Goal: Task Accomplishment & Management: Manage account settings

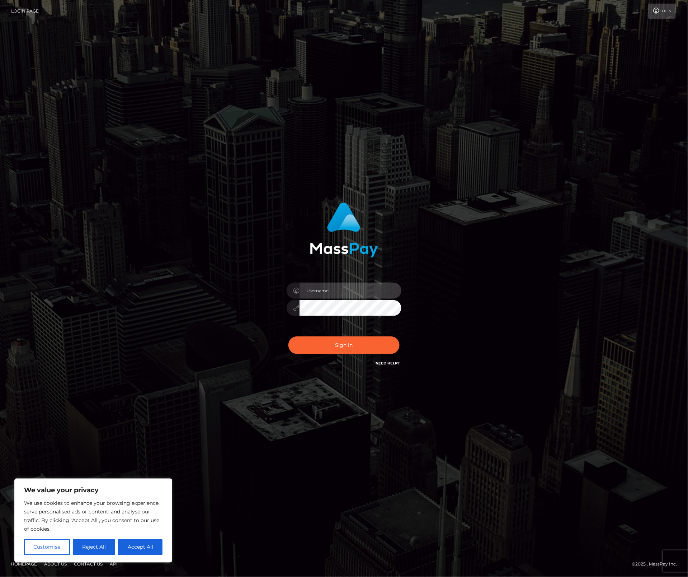
click at [325, 292] on input "text" at bounding box center [351, 290] width 102 height 16
type input "alexism"
click at [289, 336] on button "Sign in" at bounding box center [344, 345] width 111 height 18
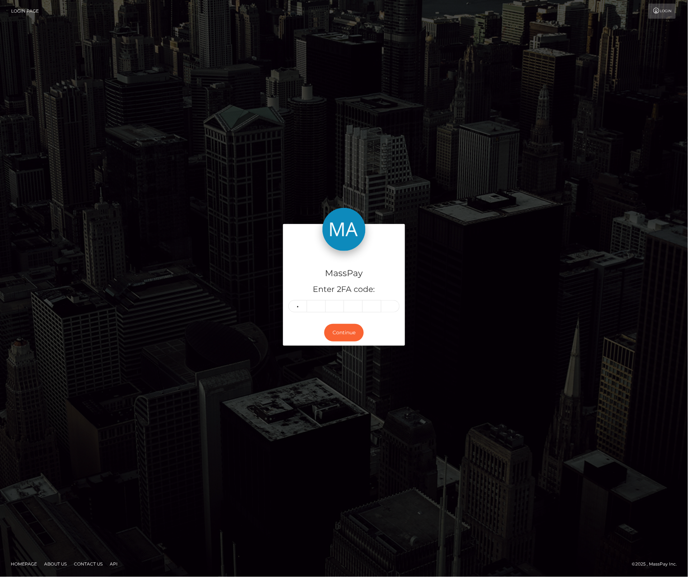
type input "6"
type input "5"
type input "1"
type input "7"
type input "6"
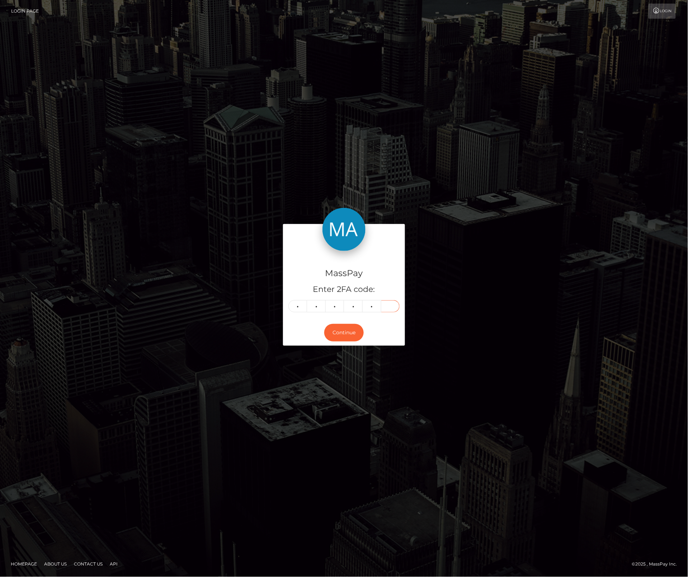
type input "4"
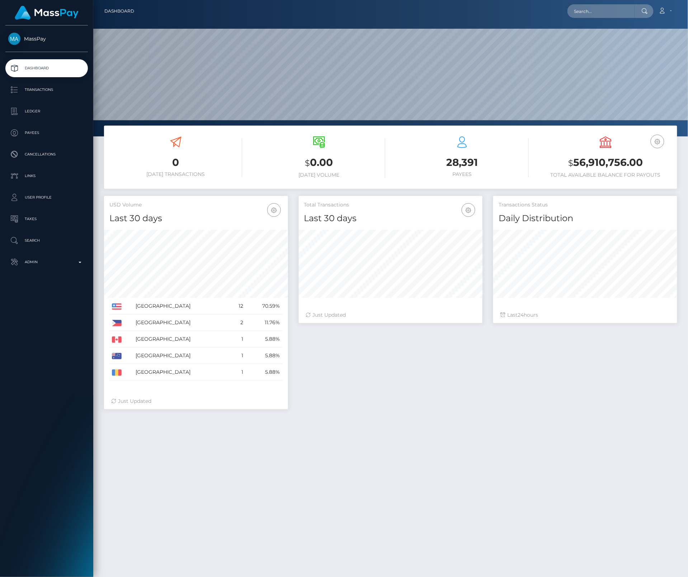
scroll to position [127, 184]
click at [38, 92] on p "Transactions" at bounding box center [46, 89] width 77 height 11
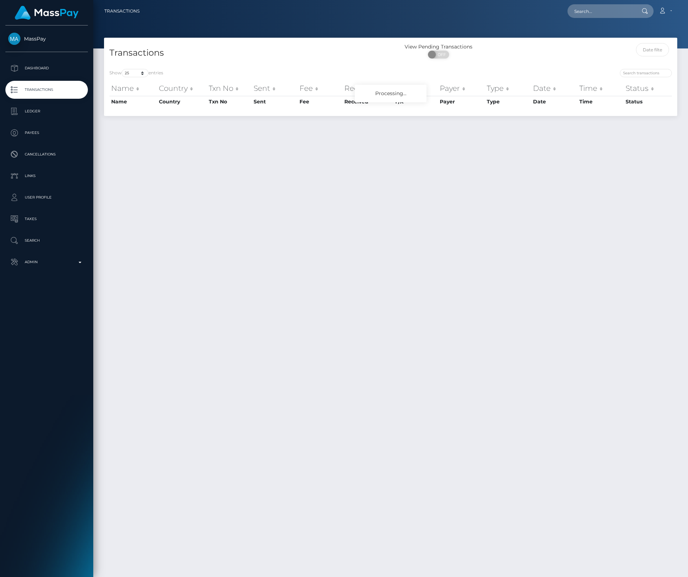
select select "25"
click at [40, 264] on p "Admin" at bounding box center [46, 262] width 77 height 11
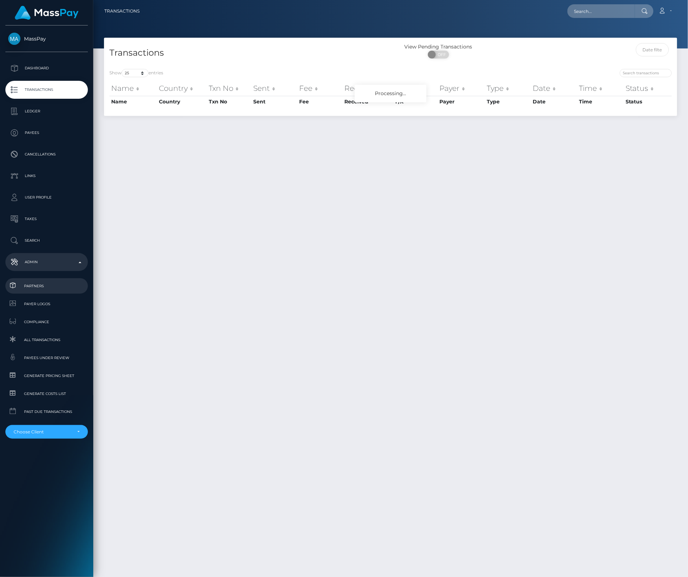
scroll to position [18, 0]
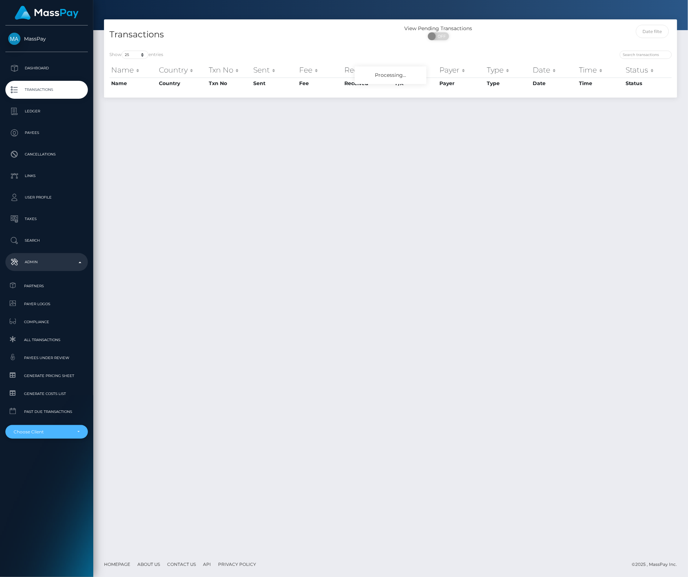
click at [51, 433] on div "Choose Client" at bounding box center [43, 432] width 58 height 6
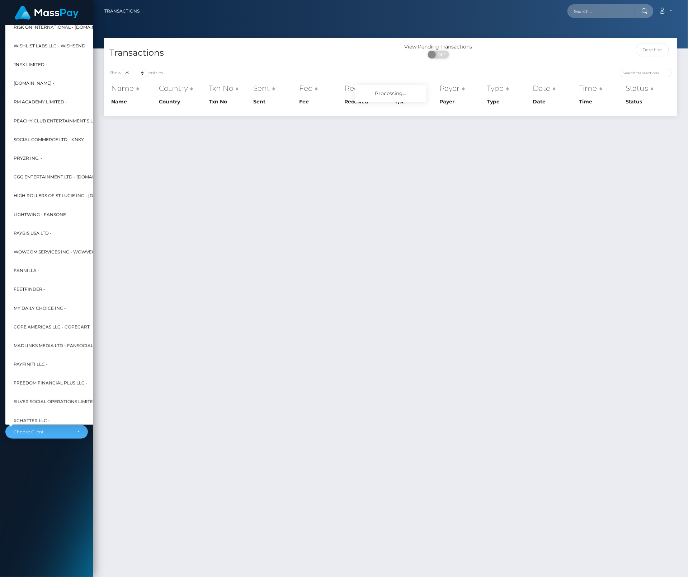
scroll to position [4914, 0]
click at [36, 229] on span "Paybis USA Ltd -" at bounding box center [33, 232] width 38 height 9
select select "314"
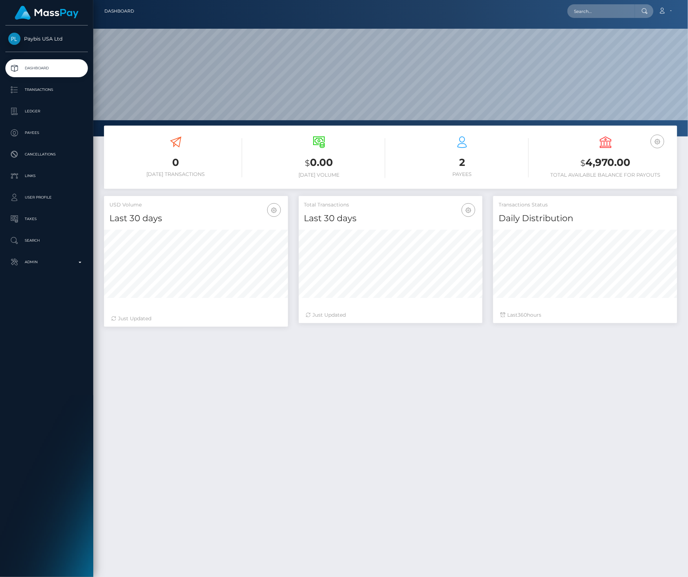
scroll to position [127, 184]
click at [38, 94] on p "Transactions" at bounding box center [46, 89] width 77 height 11
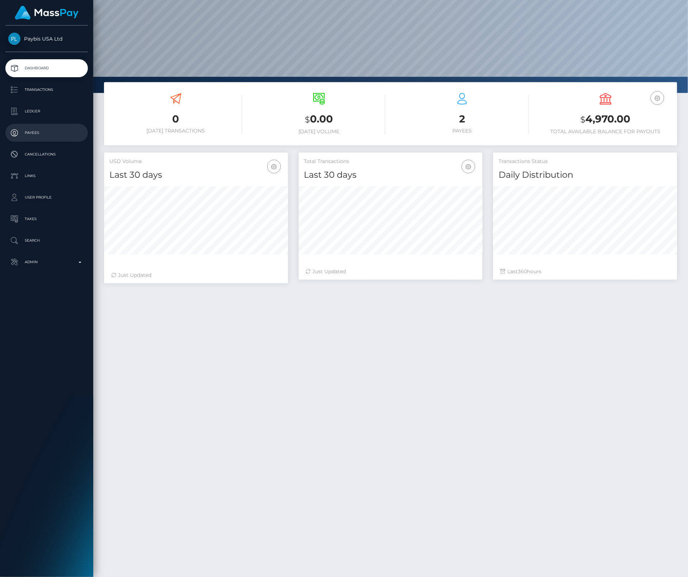
scroll to position [45, 0]
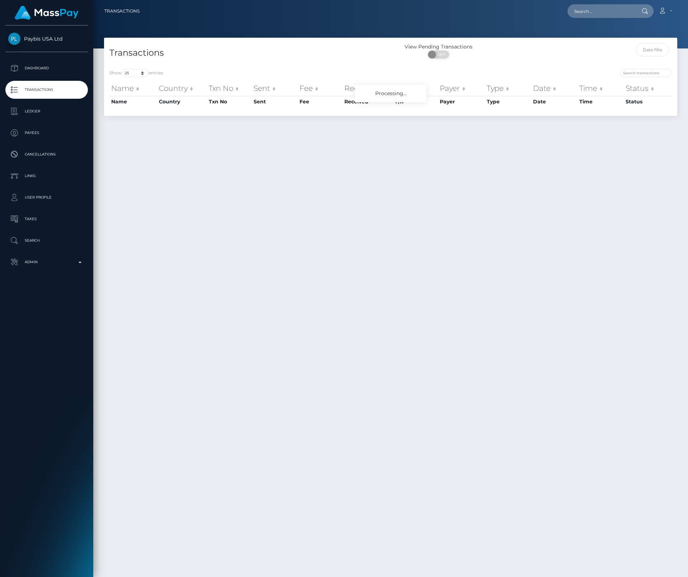
select select "25"
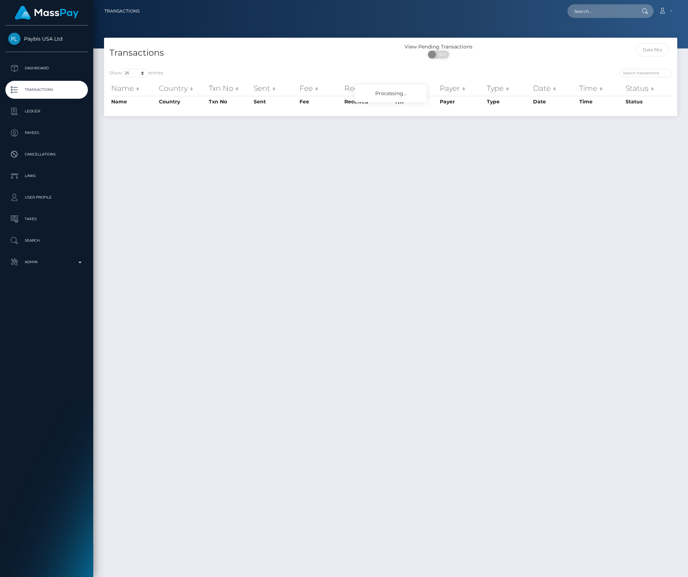
select select "25"
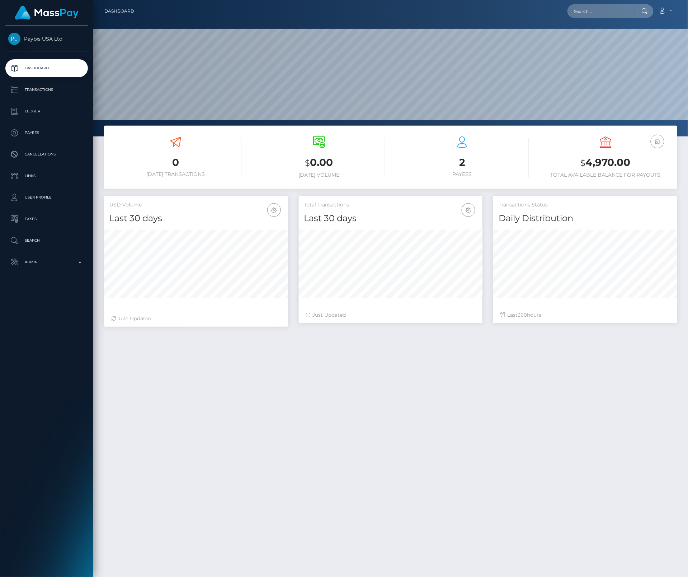
scroll to position [127, 184]
click at [621, 8] on input "text" at bounding box center [601, 11] width 67 height 14
paste input "[EMAIL_ADDRESS][DOMAIN_NAME]"
type input "[EMAIL_ADDRESS][DOMAIN_NAME]"
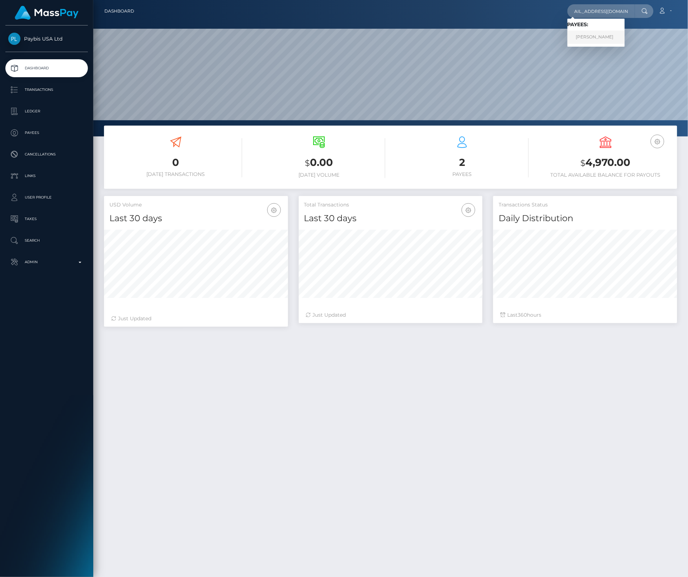
click at [600, 36] on link "Madeline Lean" at bounding box center [596, 37] width 57 height 13
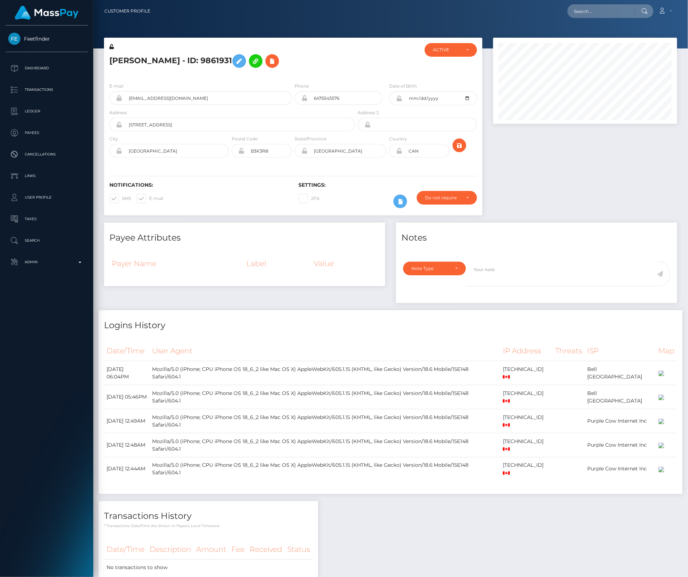
scroll to position [86, 184]
click at [122, 201] on span at bounding box center [122, 198] width 0 height 5
click at [122, 198] on input "SMS" at bounding box center [124, 196] width 5 height 5
checkbox input "false"
click at [149, 200] on span at bounding box center [149, 198] width 0 height 5
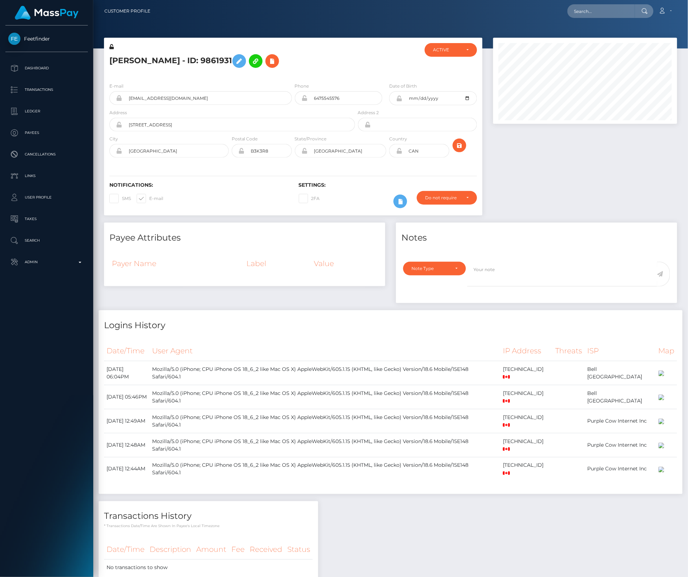
click at [149, 198] on input "E-mail" at bounding box center [151, 196] width 5 height 5
checkbox input "false"
click at [235, 61] on icon at bounding box center [239, 61] width 9 height 9
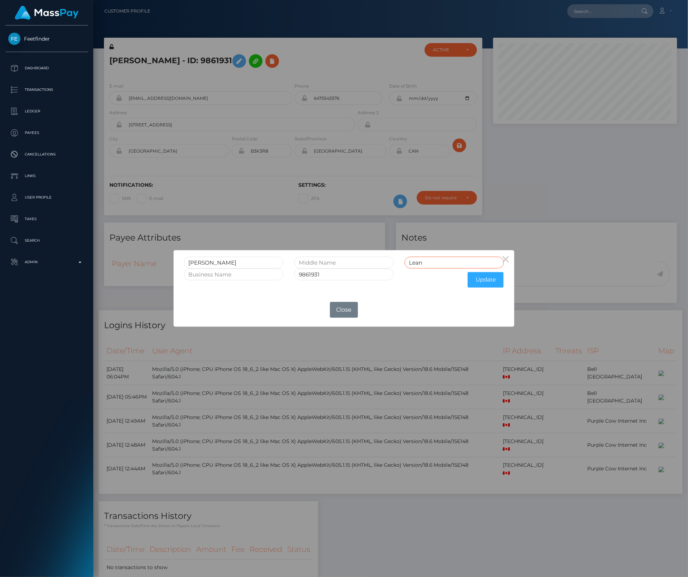
click at [442, 263] on input "Lean" at bounding box center [455, 263] width 100 height 12
type input "Lean CLOSED"
click at [369, 278] on input "9861931" at bounding box center [344, 274] width 100 height 12
type input "9861931 CLOSED"
click at [489, 282] on button "Update" at bounding box center [486, 279] width 36 height 15
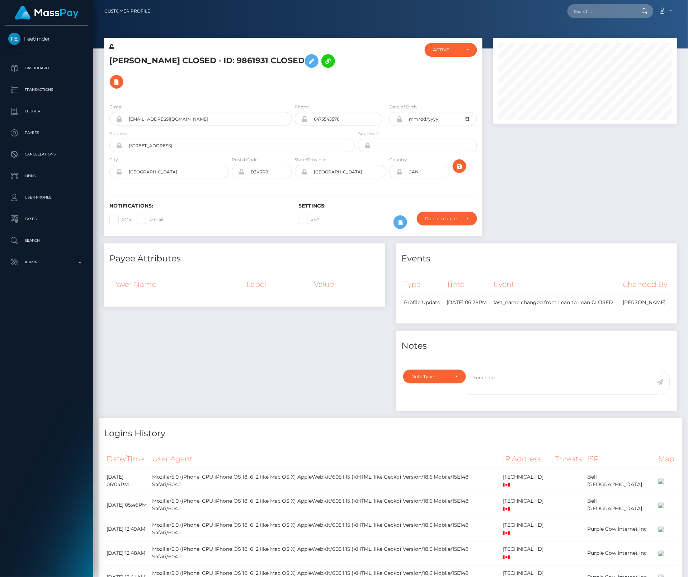
scroll to position [86, 184]
click at [433, 47] on div "ACTIVE" at bounding box center [447, 50] width 28 height 6
click at [446, 103] on link "CLOSED" at bounding box center [451, 99] width 52 height 13
select select "CLOSED"
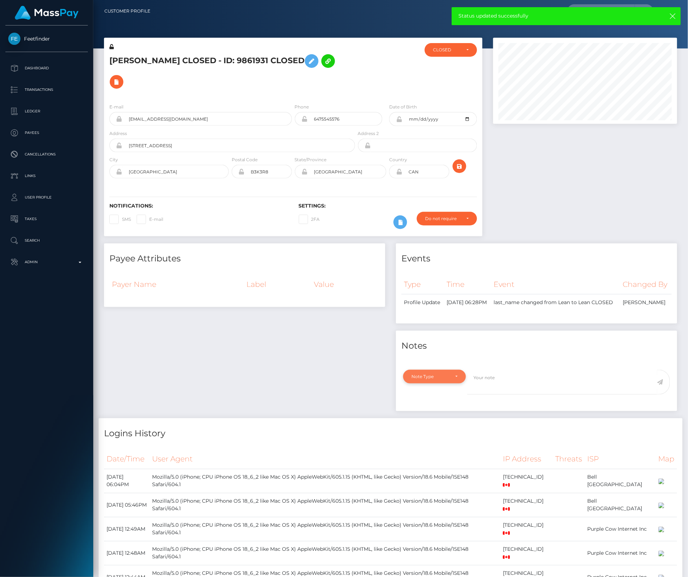
click at [459, 375] on div "Note Type" at bounding box center [434, 377] width 63 height 14
drag, startPoint x: 435, startPoint y: 439, endPoint x: 461, endPoint y: 413, distance: 36.5
click at [435, 439] on link "General" at bounding box center [434, 441] width 63 height 13
select select "GENERAL"
click at [502, 378] on textarea at bounding box center [563, 382] width 190 height 25
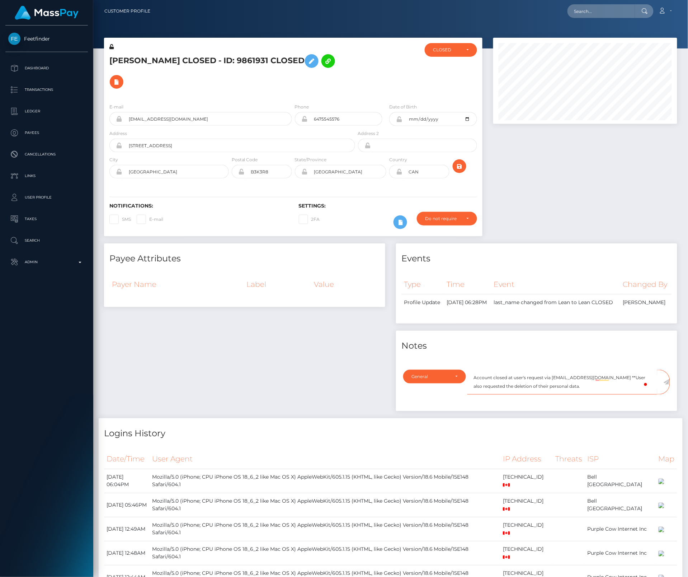
type textarea "Account closed at user's request via [EMAIL_ADDRESS][DOMAIN_NAME] **User also r…"
click at [667, 380] on icon at bounding box center [667, 382] width 6 height 6
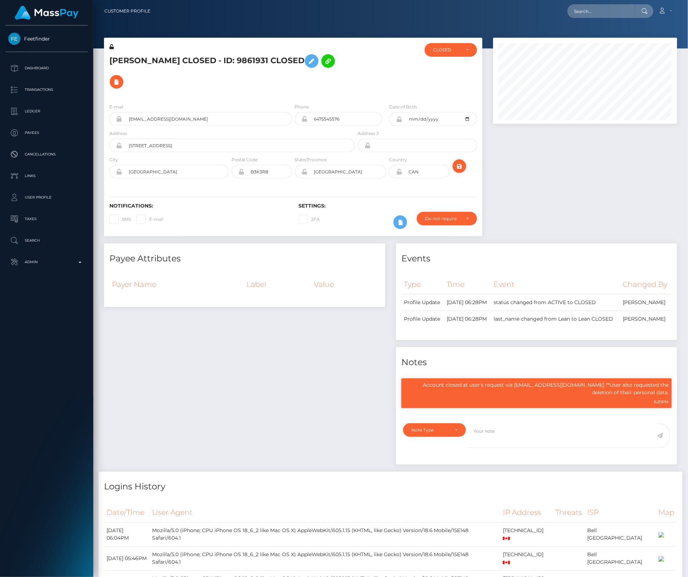
scroll to position [86, 184]
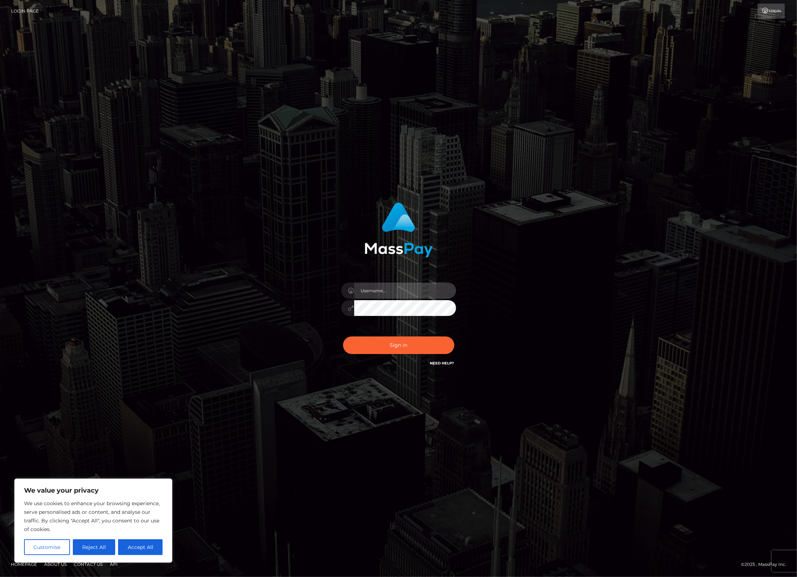
click at [397, 297] on input "text" at bounding box center [405, 290] width 102 height 16
type input "alexism"
click at [343, 336] on button "Sign in" at bounding box center [398, 345] width 111 height 18
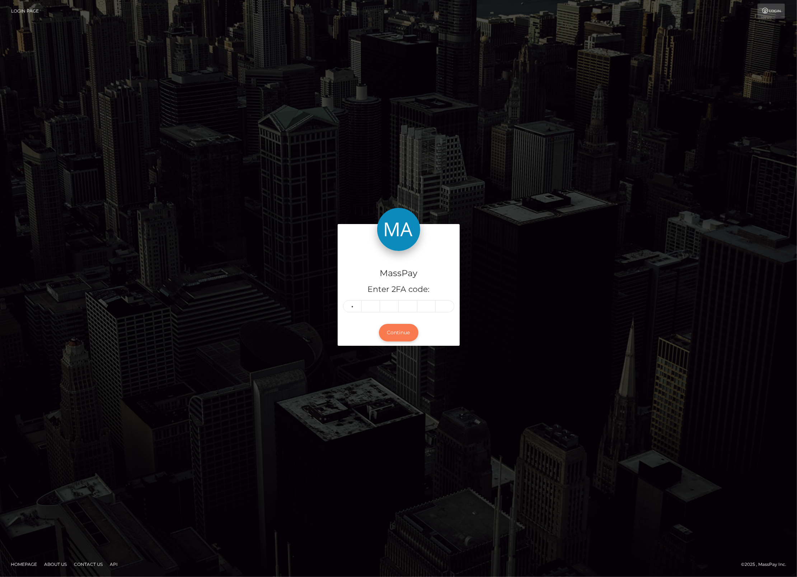
type input "1"
type input "6"
type input "9"
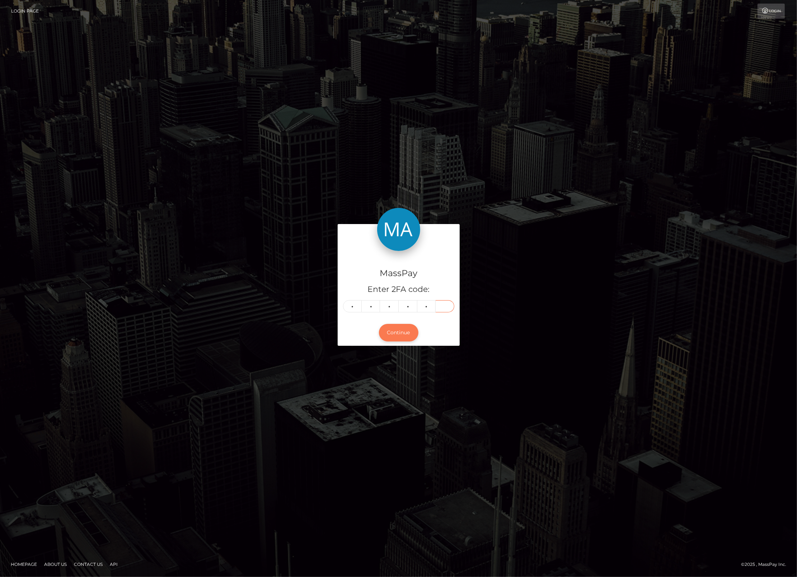
type input "3"
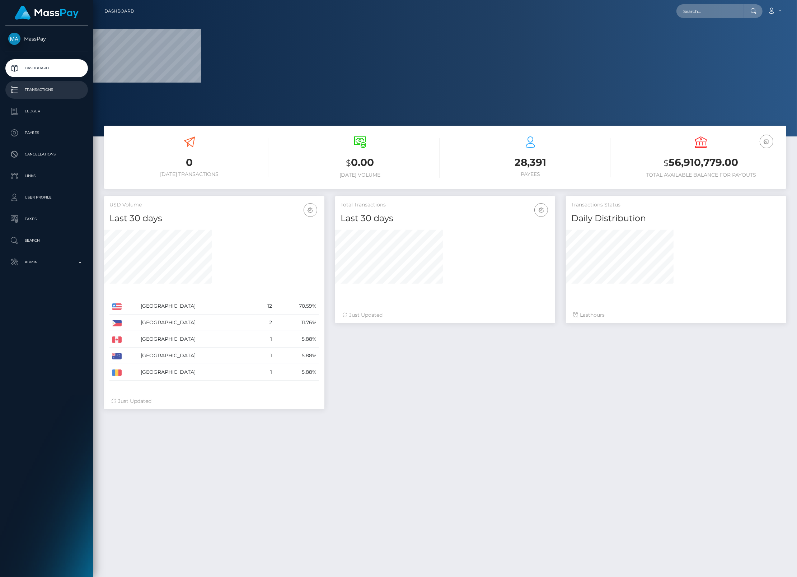
click at [46, 89] on p "Transactions" at bounding box center [46, 89] width 77 height 11
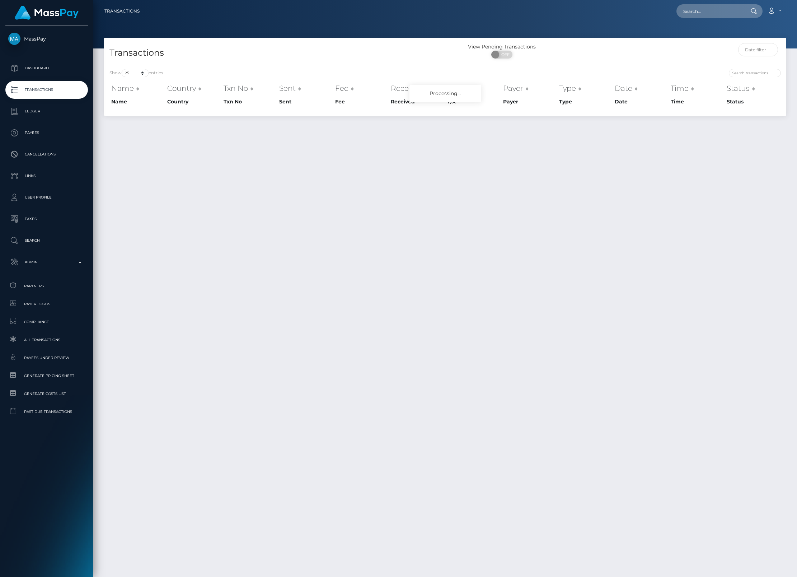
select select "25"
click at [38, 429] on div "Choose Client" at bounding box center [43, 432] width 58 height 6
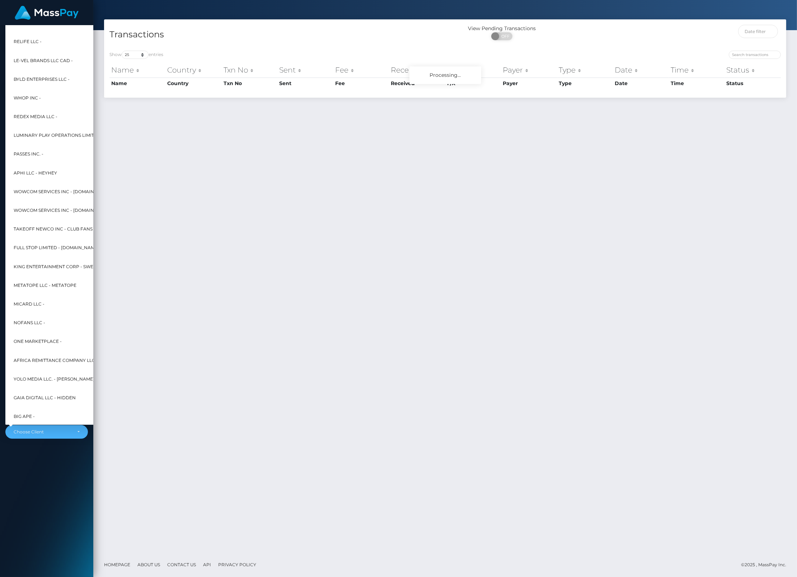
scroll to position [1, 0]
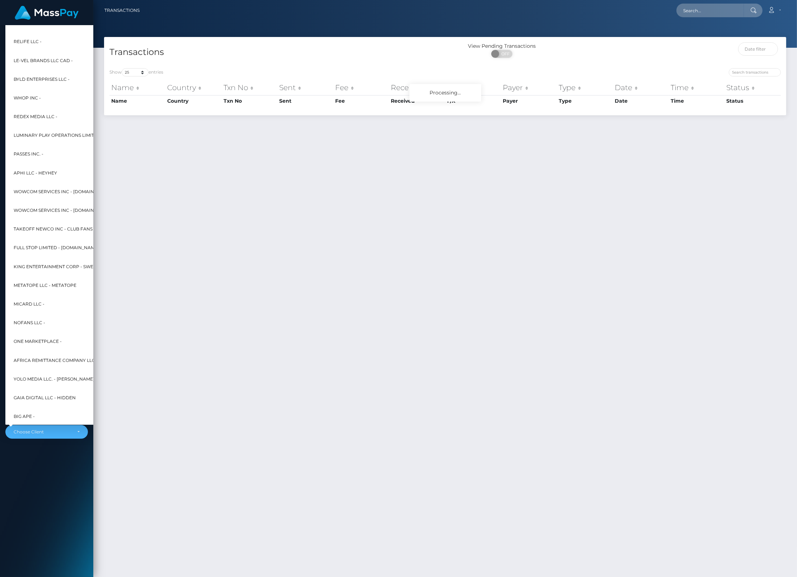
click at [40, 356] on span "Africa Remittance Company LLC - SikaCash" at bounding box center [68, 360] width 108 height 9
select select "353"
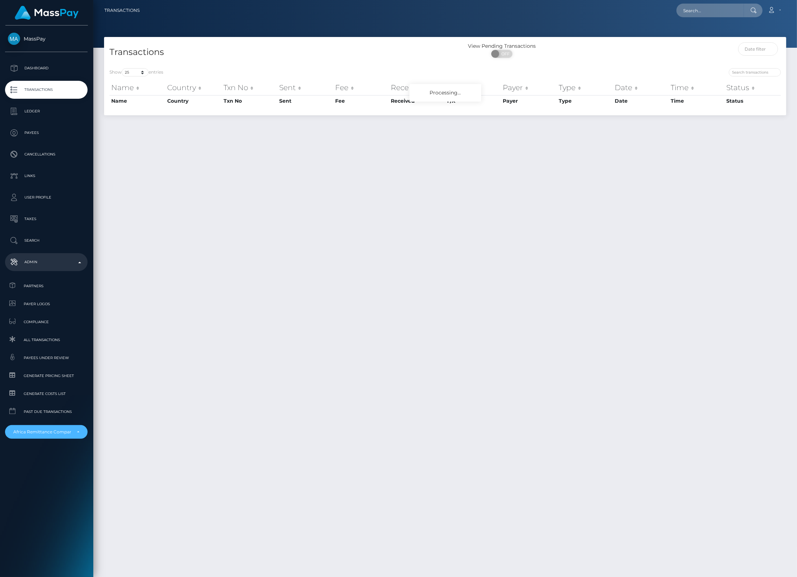
scroll to position [0, 1]
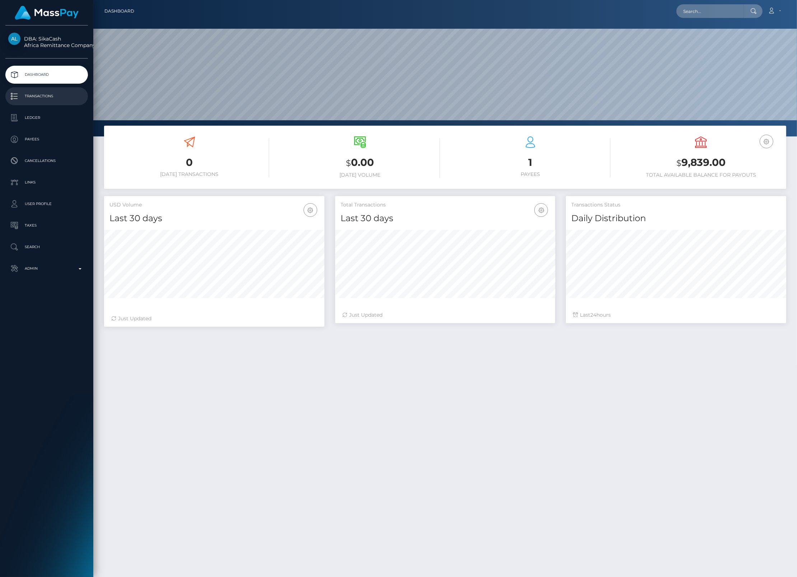
click at [42, 92] on p "Transactions" at bounding box center [46, 96] width 77 height 11
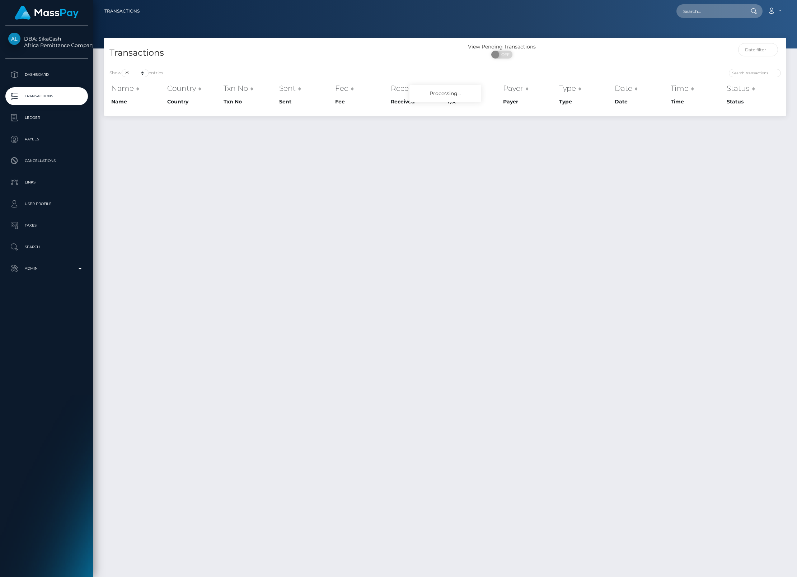
select select "25"
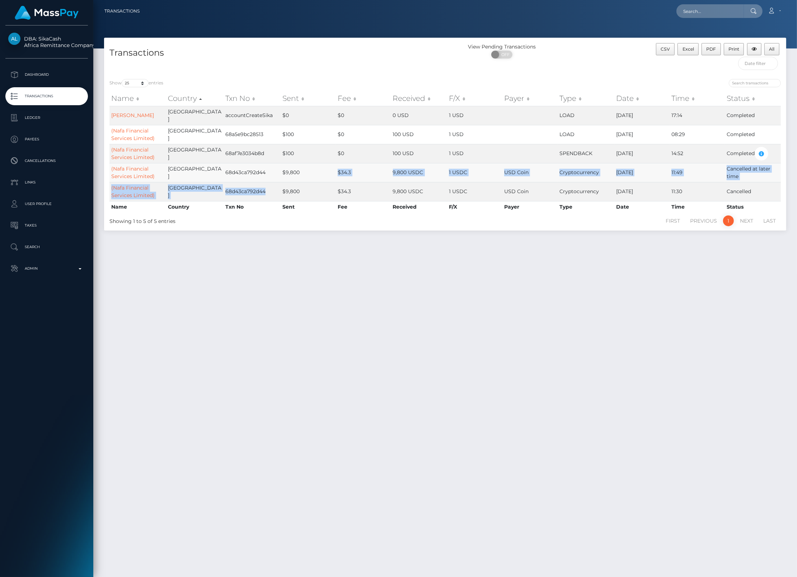
drag, startPoint x: 271, startPoint y: 187, endPoint x: 299, endPoint y: 164, distance: 36.0
click at [299, 164] on tbody "[PERSON_NAME] Gambia accountCreateSika $0 $0 0 USD 1 USD LOAD [DATE] 17:14 Comp…" at bounding box center [444, 153] width 671 height 95
drag, startPoint x: 279, startPoint y: 162, endPoint x: 305, endPoint y: 187, distance: 35.5
click at [305, 187] on tbody "[PERSON_NAME] Gambia accountCreateSika $0 $0 0 USD 1 USD LOAD [DATE] 17:14 Comp…" at bounding box center [444, 153] width 671 height 95
click at [731, 169] on td "Cancelled at later time" at bounding box center [753, 172] width 56 height 19
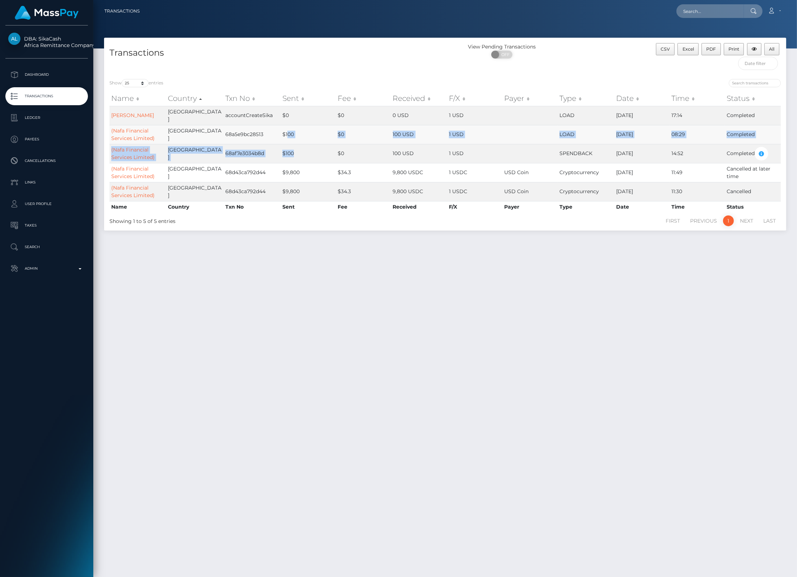
drag, startPoint x: 296, startPoint y: 145, endPoint x: 286, endPoint y: 124, distance: 22.6
click at [286, 124] on tbody "[PERSON_NAME] Gambia accountCreateSika $0 $0 0 USD 1 USD LOAD [DATE] 17:14 Comp…" at bounding box center [444, 153] width 671 height 95
click at [326, 286] on div "Transactions View Pending Transactions ON OFF CSV Excel PDF Print All Show 10 2…" at bounding box center [445, 304] width 704 height 533
